Goal: Information Seeking & Learning: Learn about a topic

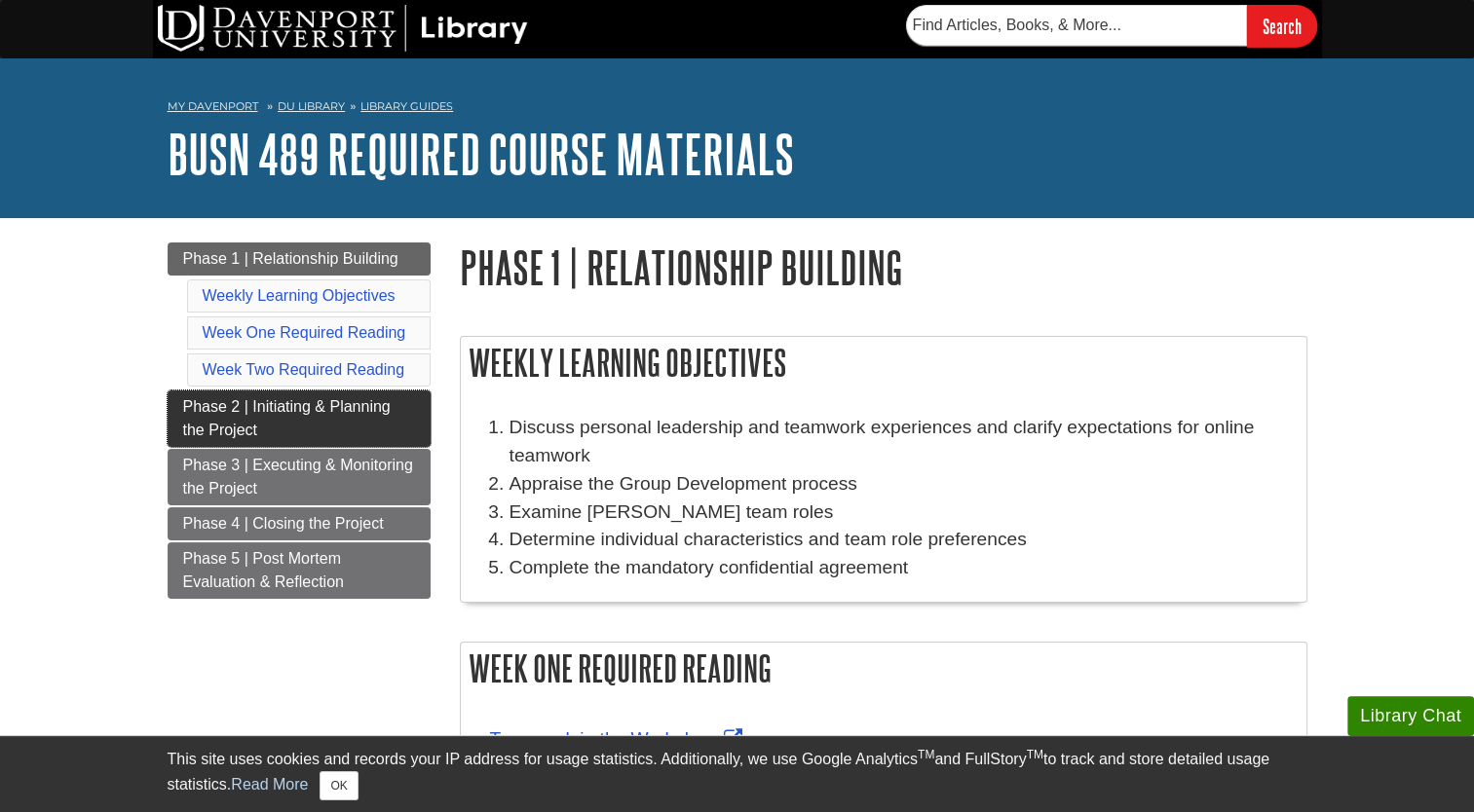
click at [299, 406] on span "Phase 2 | Initiating & Planning the Project" at bounding box center [287, 418] width 207 height 40
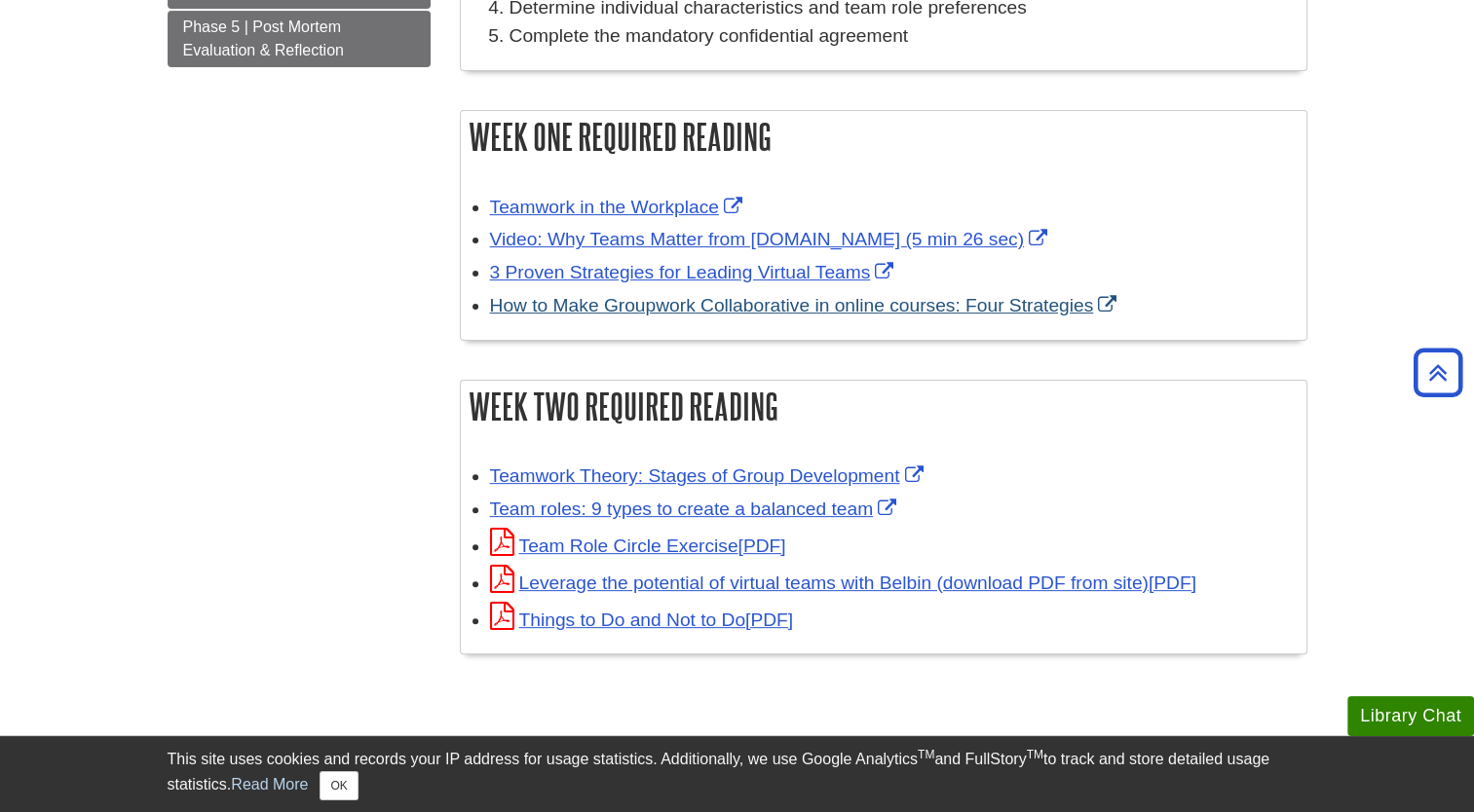
scroll to position [536, 0]
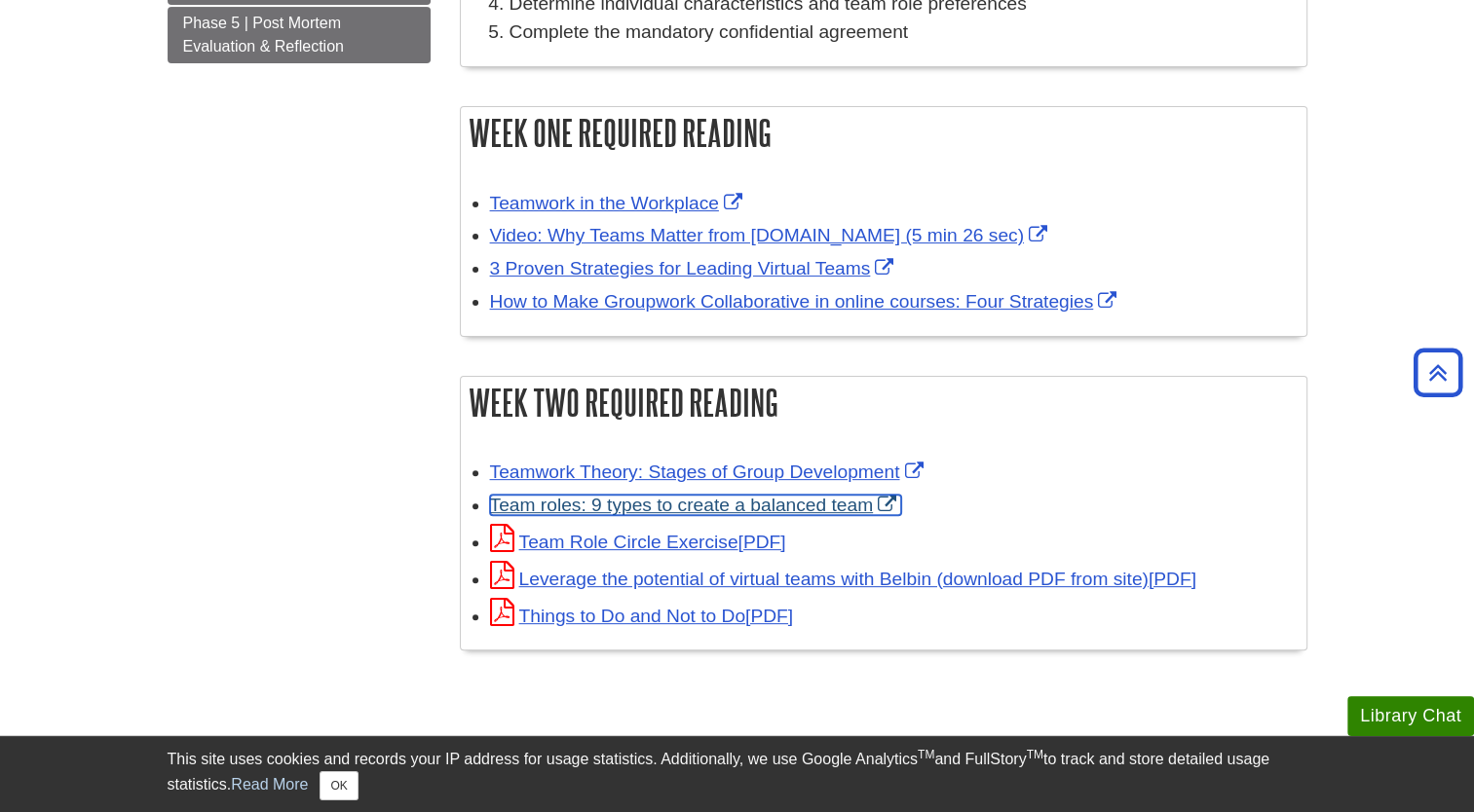
click at [706, 504] on link "Team roles: 9 types to create a balanced team" at bounding box center [697, 505] width 413 height 21
